Goal: Task Accomplishment & Management: Manage account settings

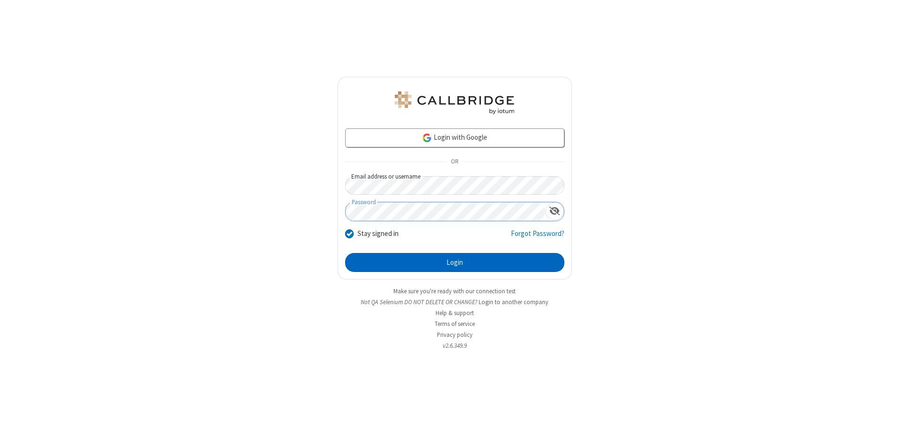
click at [455, 262] on button "Login" at bounding box center [454, 262] width 219 height 19
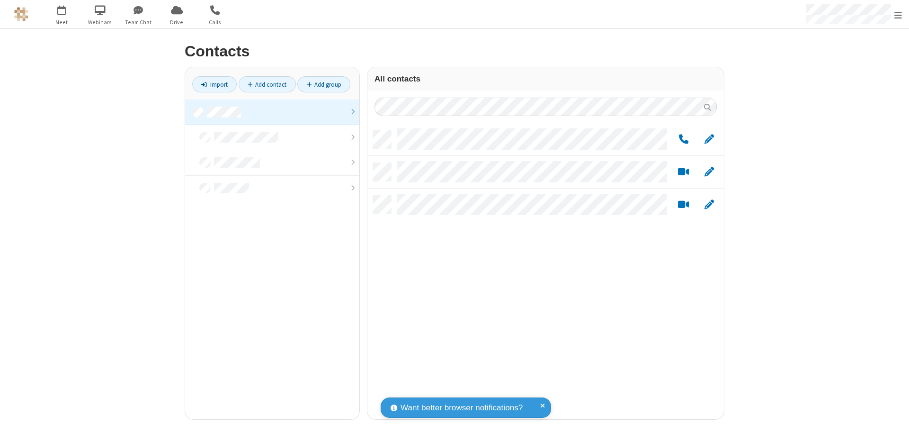
scroll to position [289, 349]
click at [272, 112] on link at bounding box center [272, 112] width 174 height 26
click at [324, 84] on link "Add group" at bounding box center [323, 84] width 53 height 16
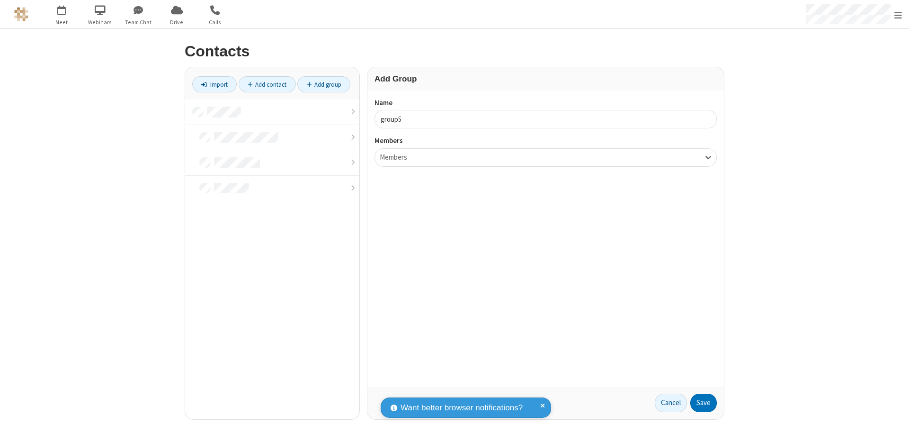
type input "group5"
type input "name22"
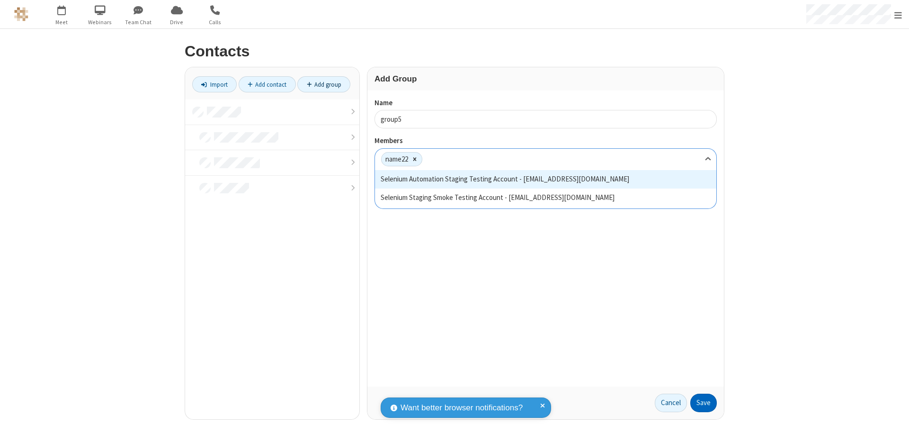
click at [704, 403] on button "Save" at bounding box center [703, 403] width 27 height 19
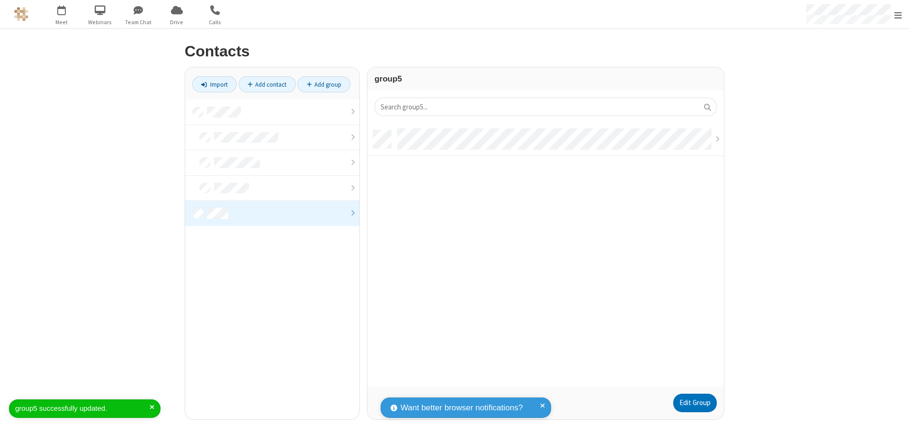
scroll to position [256, 349]
click at [695, 403] on link "Edit Group" at bounding box center [695, 403] width 44 height 19
